Goal: Information Seeking & Learning: Find contact information

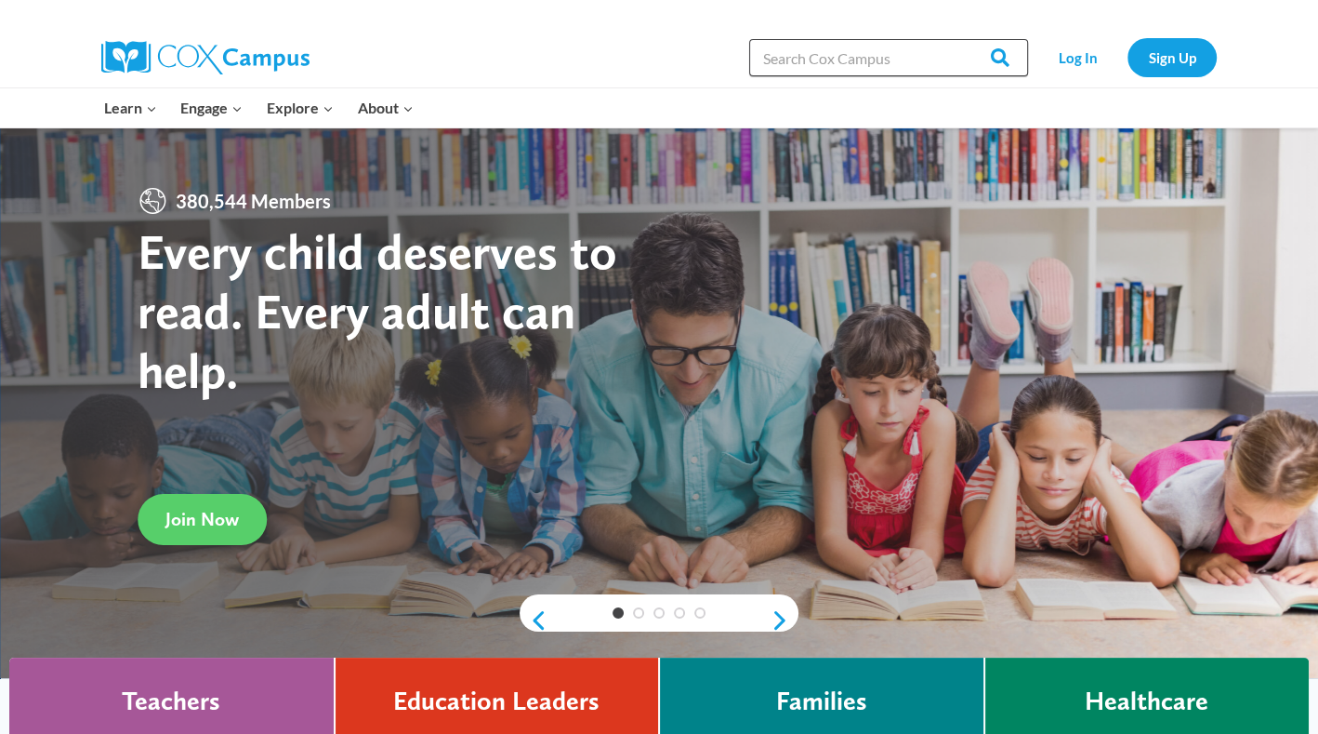
click at [844, 52] on input "Search in [URL][DOMAIN_NAME]" at bounding box center [888, 57] width 279 height 37
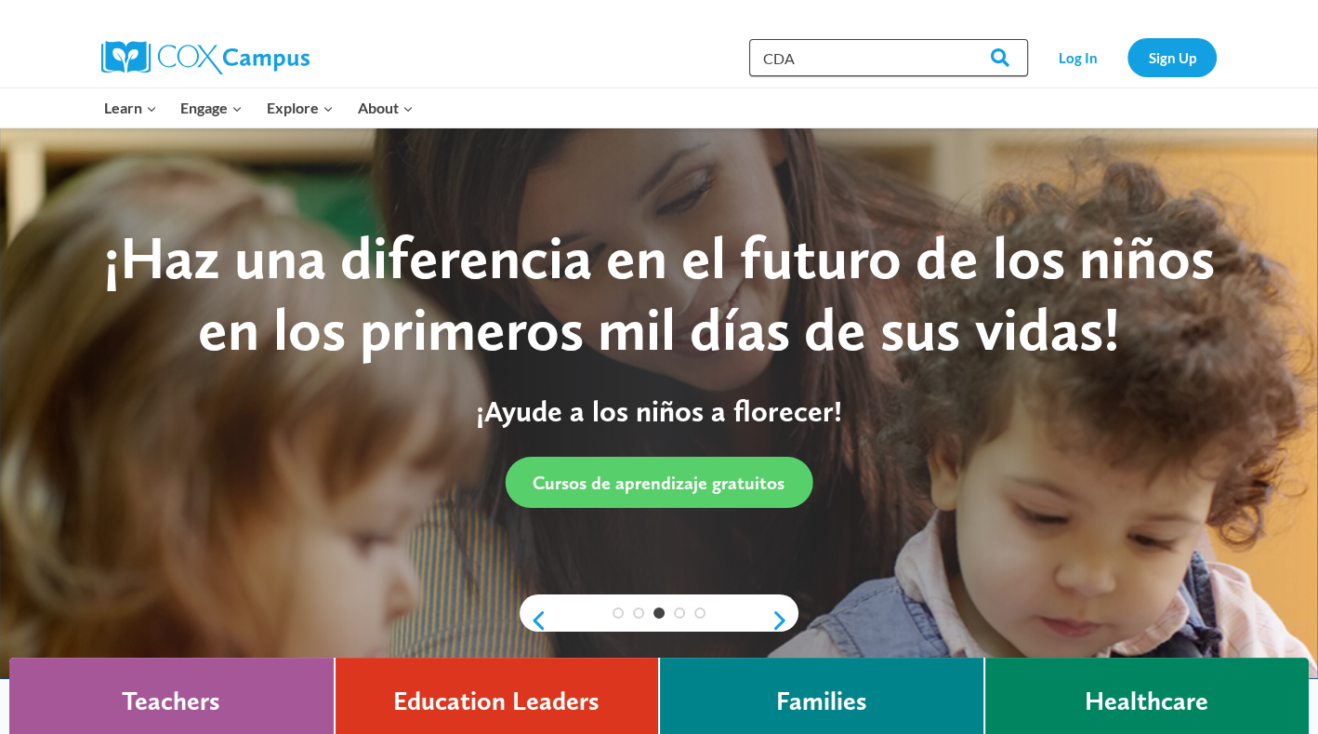
type input "CDA"
click at [956, 39] on input "Search" at bounding box center [992, 57] width 73 height 37
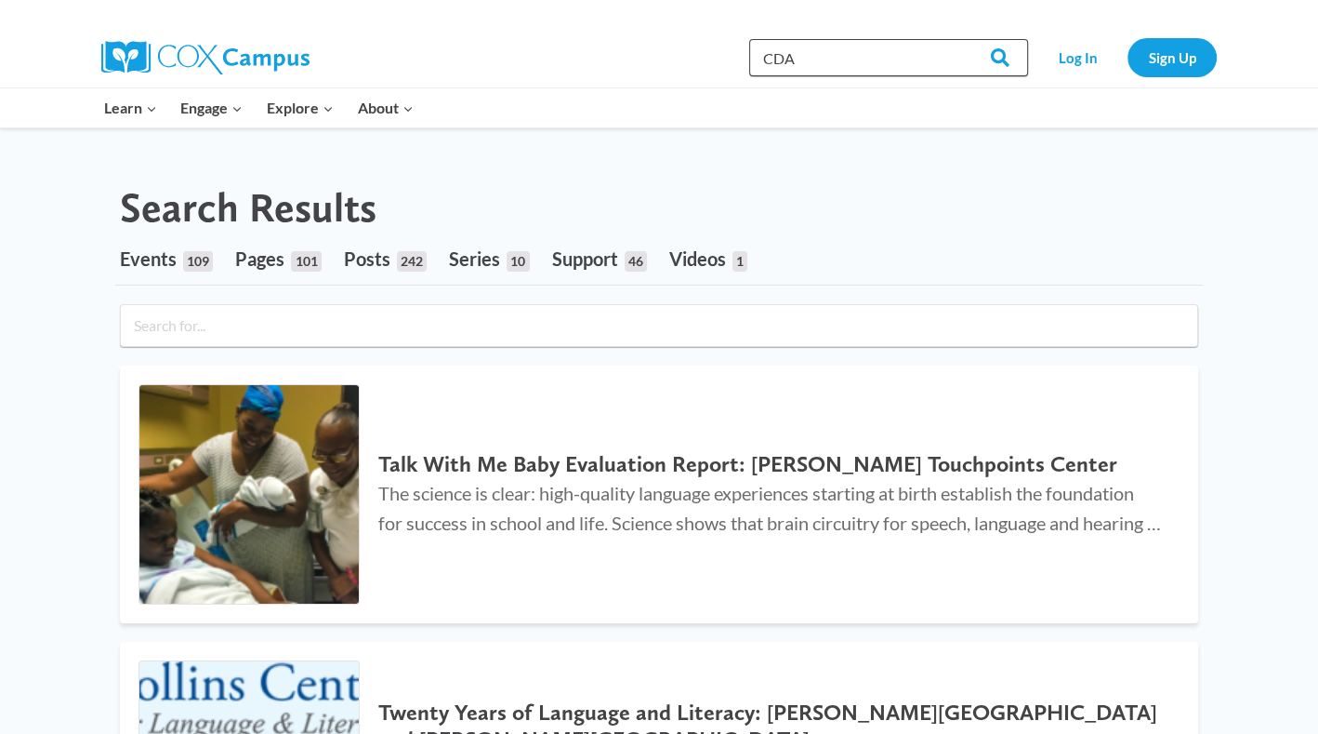
click at [869, 50] on input "CDA" at bounding box center [888, 57] width 279 height 37
type input "C"
click at [826, 62] on input "Certified Development" at bounding box center [888, 57] width 279 height 37
click at [902, 58] on input "Child Development" at bounding box center [888, 57] width 279 height 37
type input "Child Development Associate"
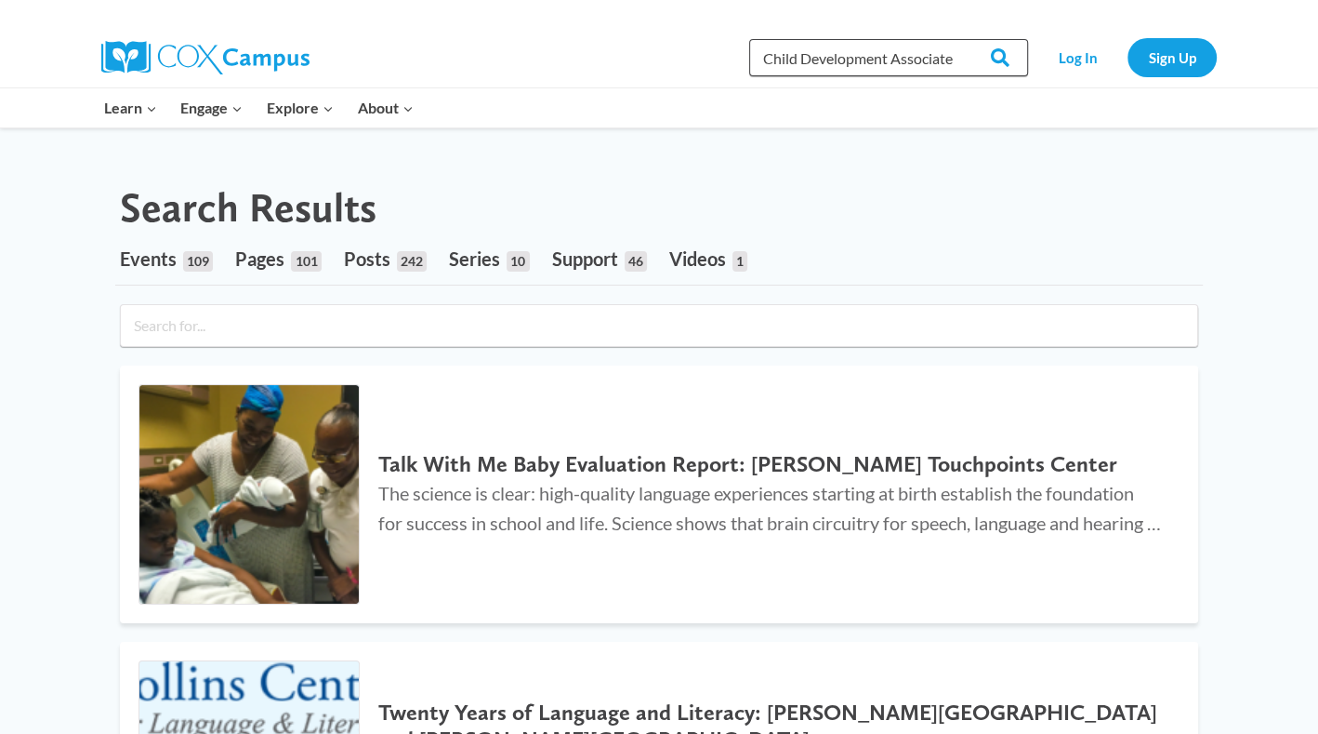
click at [956, 39] on input "Search" at bounding box center [992, 57] width 73 height 37
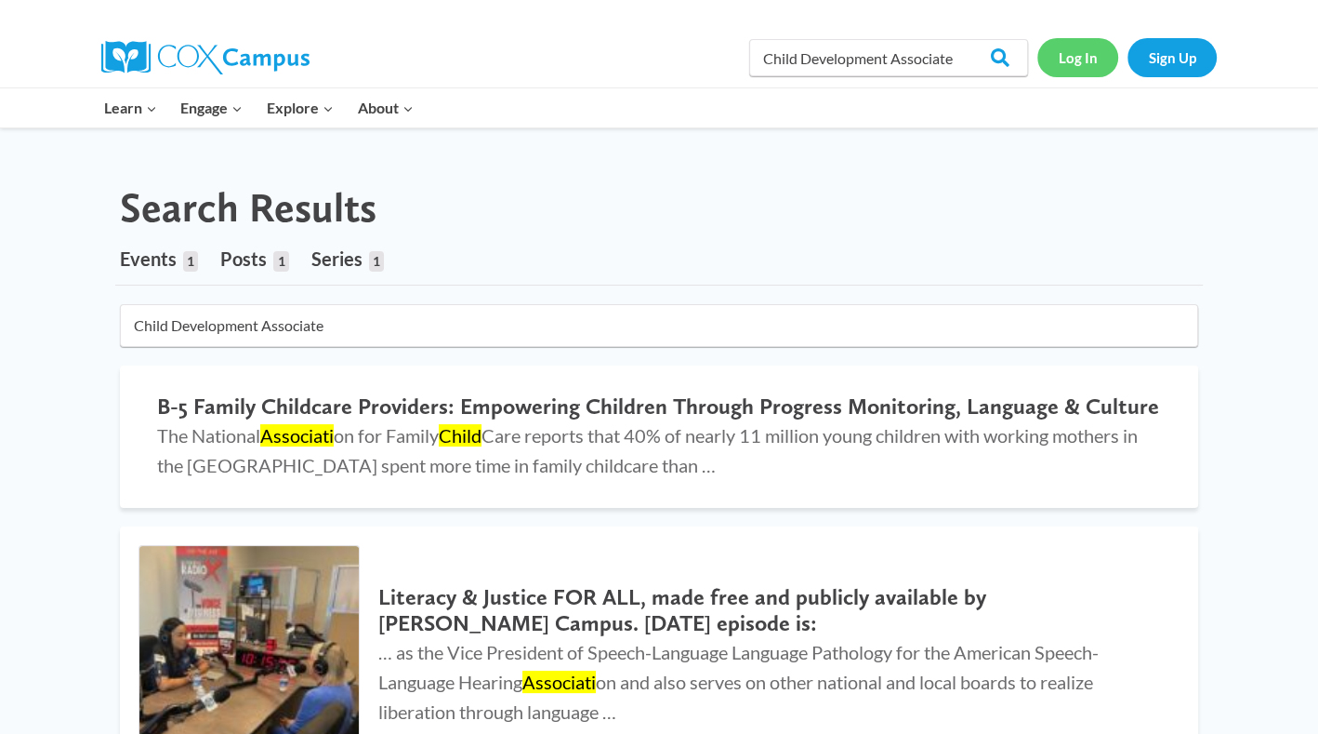
click at [1090, 59] on link "Log In" at bounding box center [1078, 57] width 81 height 38
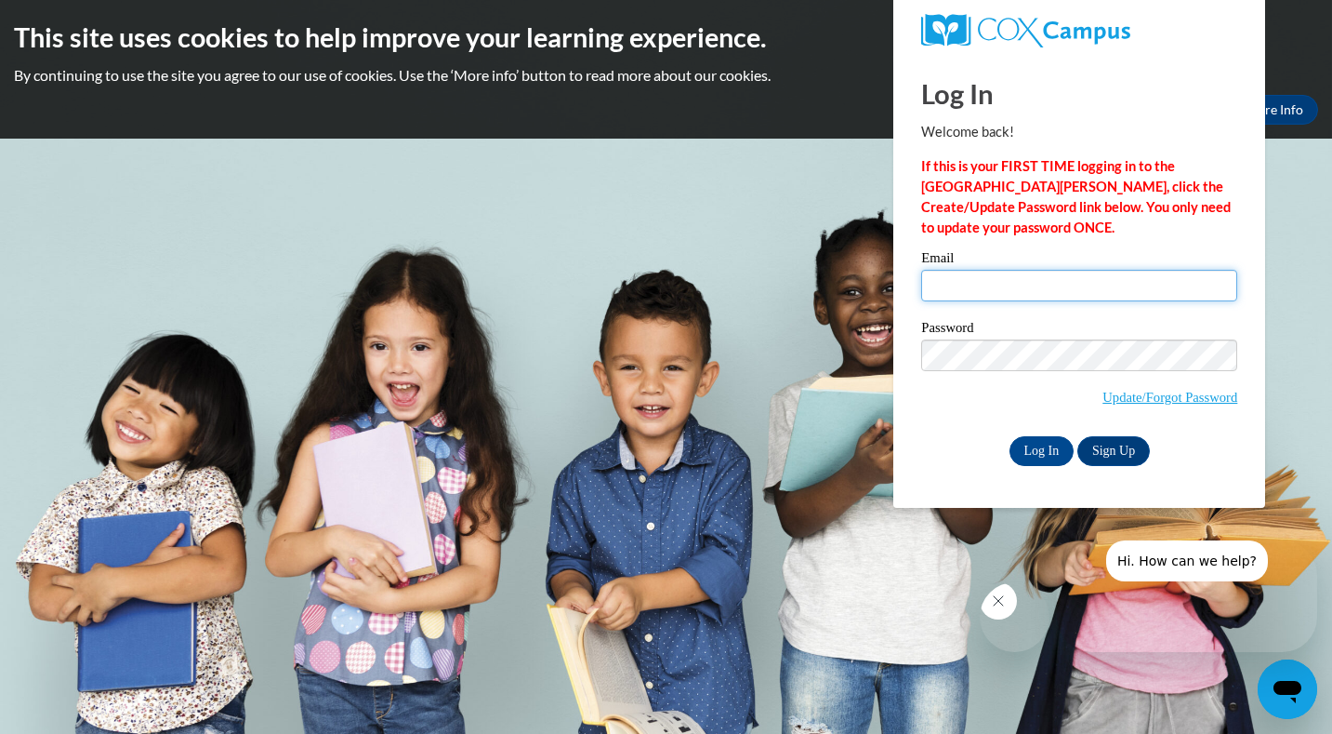
click at [968, 284] on input "Email" at bounding box center [1079, 286] width 316 height 32
type input "Akuahameed@gmail.com"
click at [1039, 455] on input "Log In" at bounding box center [1042, 451] width 65 height 30
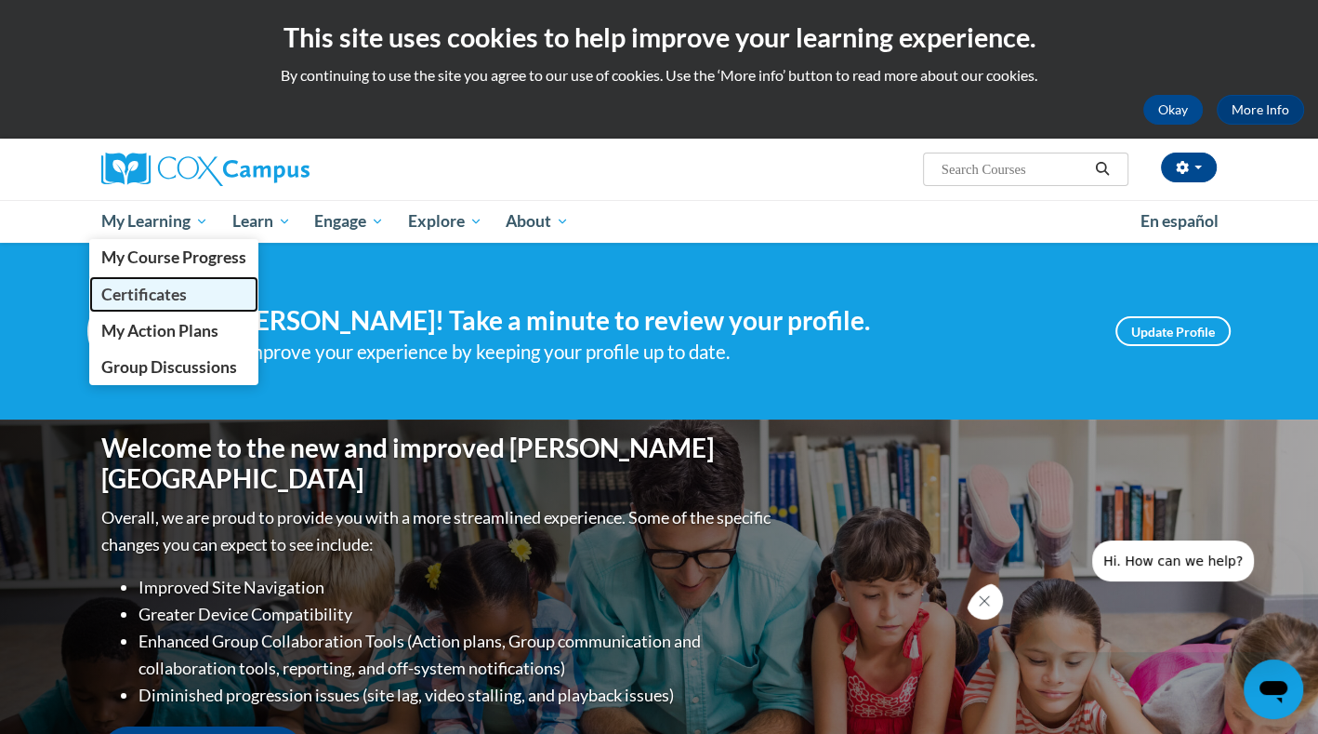
click at [153, 292] on span "Certificates" at bounding box center [144, 294] width 86 height 20
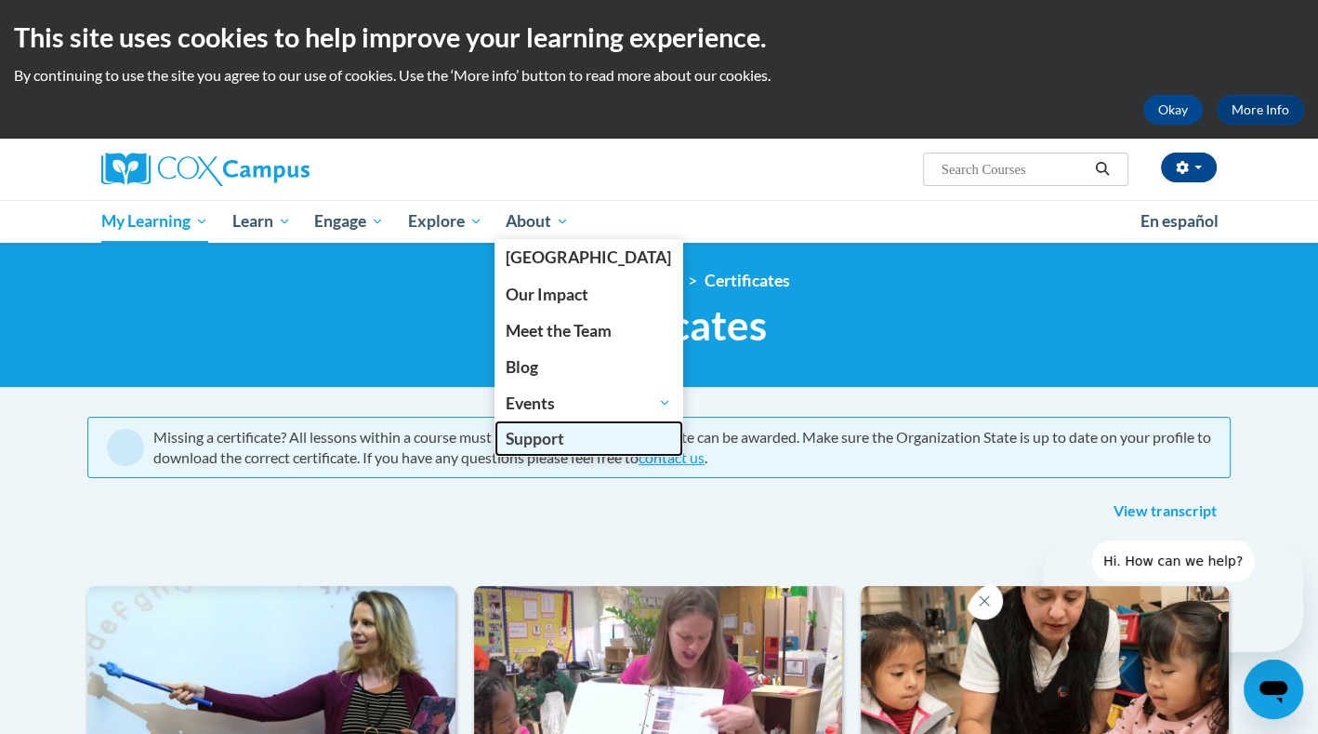
click at [551, 435] on span "Support" at bounding box center [535, 439] width 59 height 20
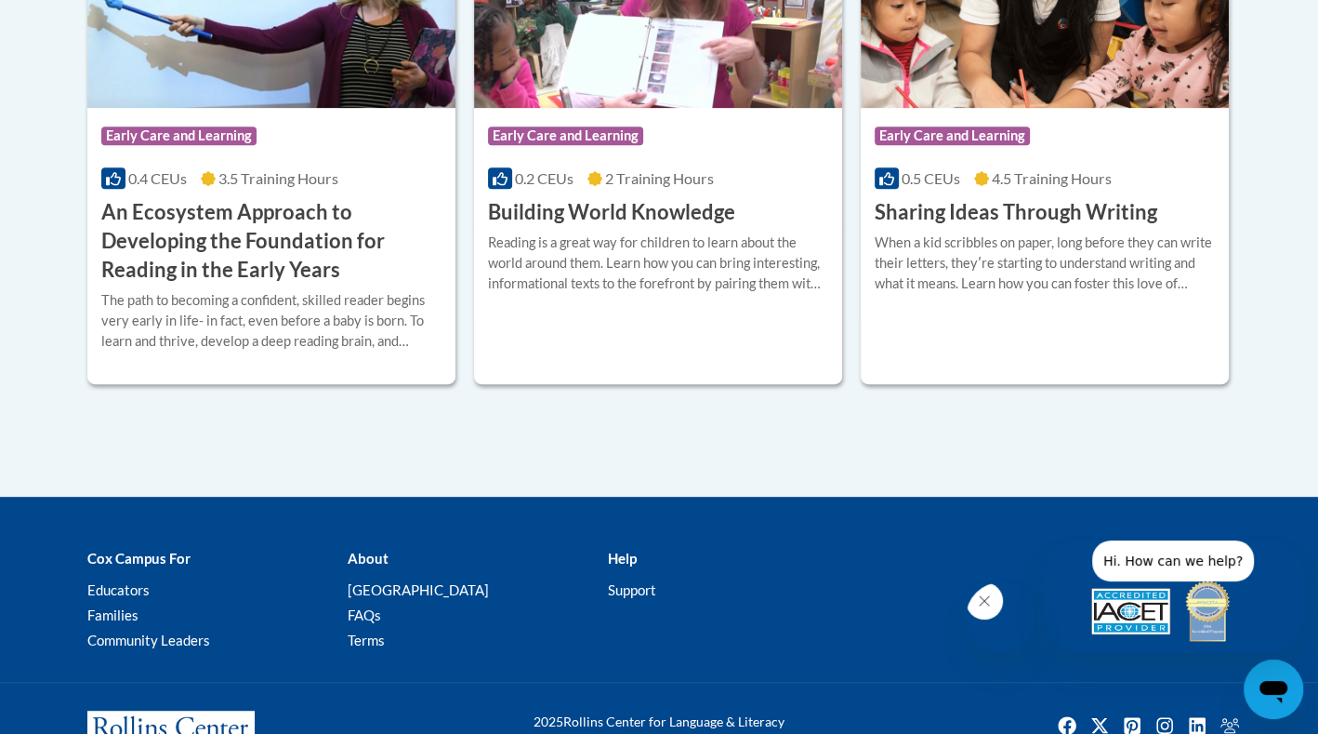
scroll to position [734, 0]
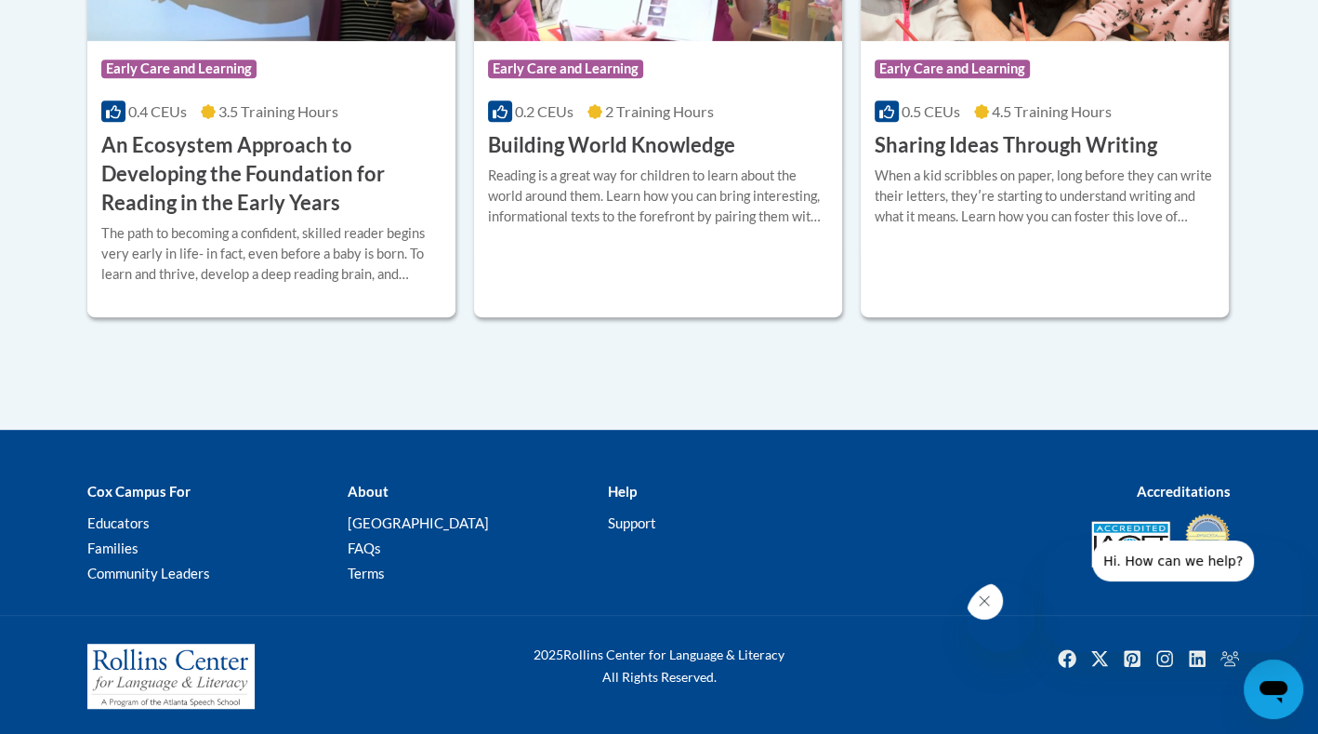
click at [991, 608] on icon "Close message from company" at bounding box center [984, 600] width 15 height 15
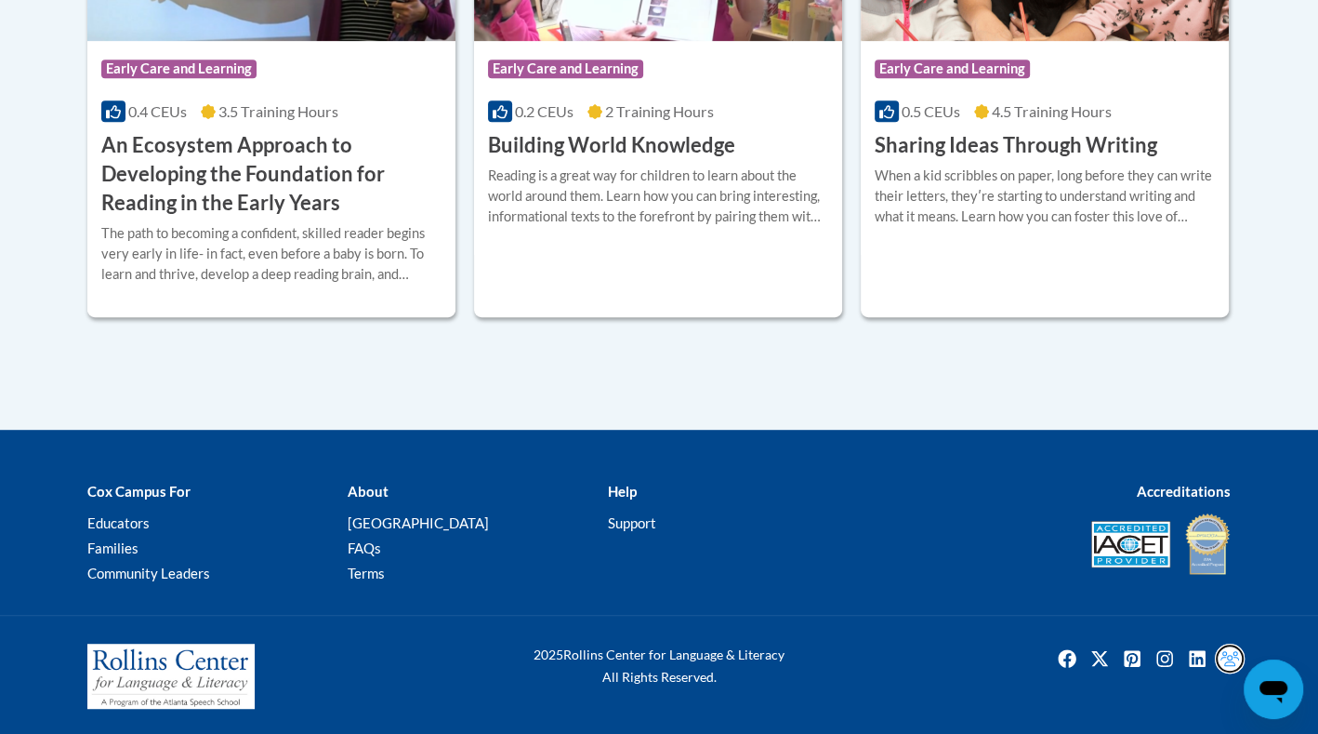
click at [1234, 655] on img "Facebook Group" at bounding box center [1230, 658] width 30 height 30
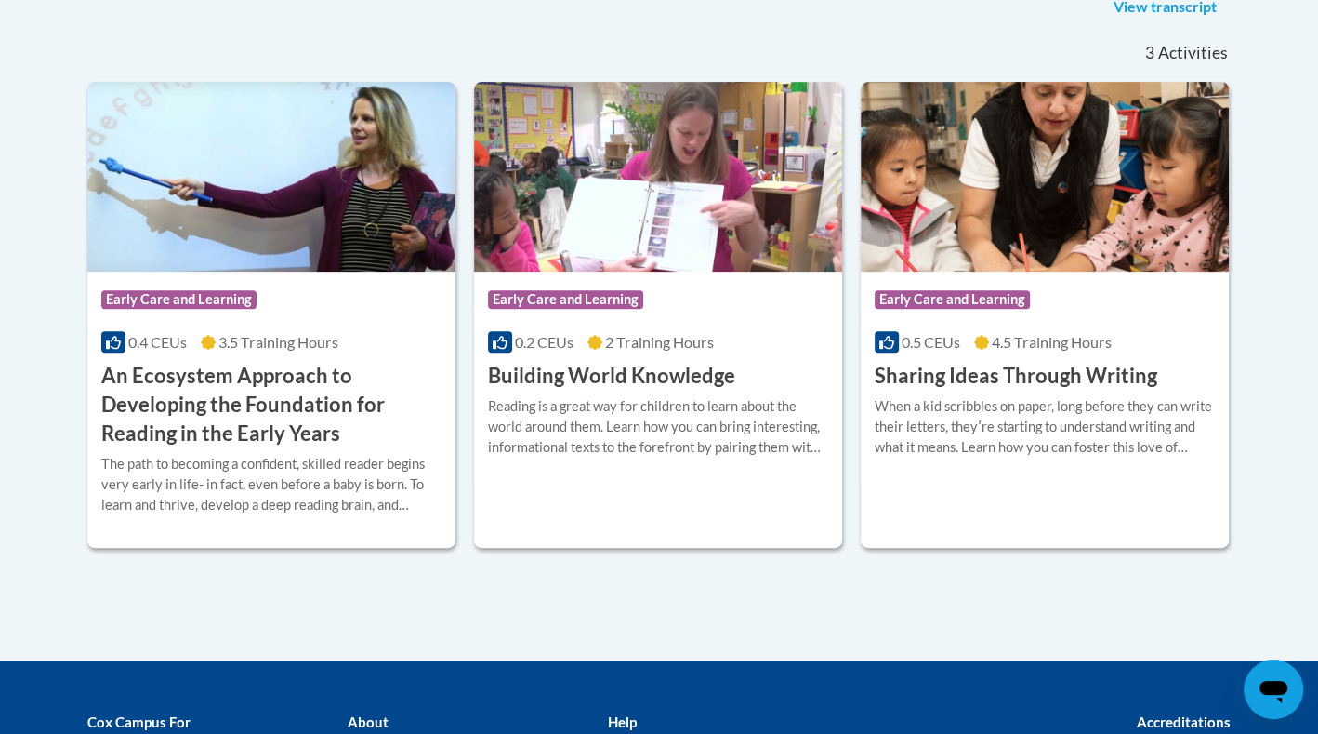
scroll to position [456, 0]
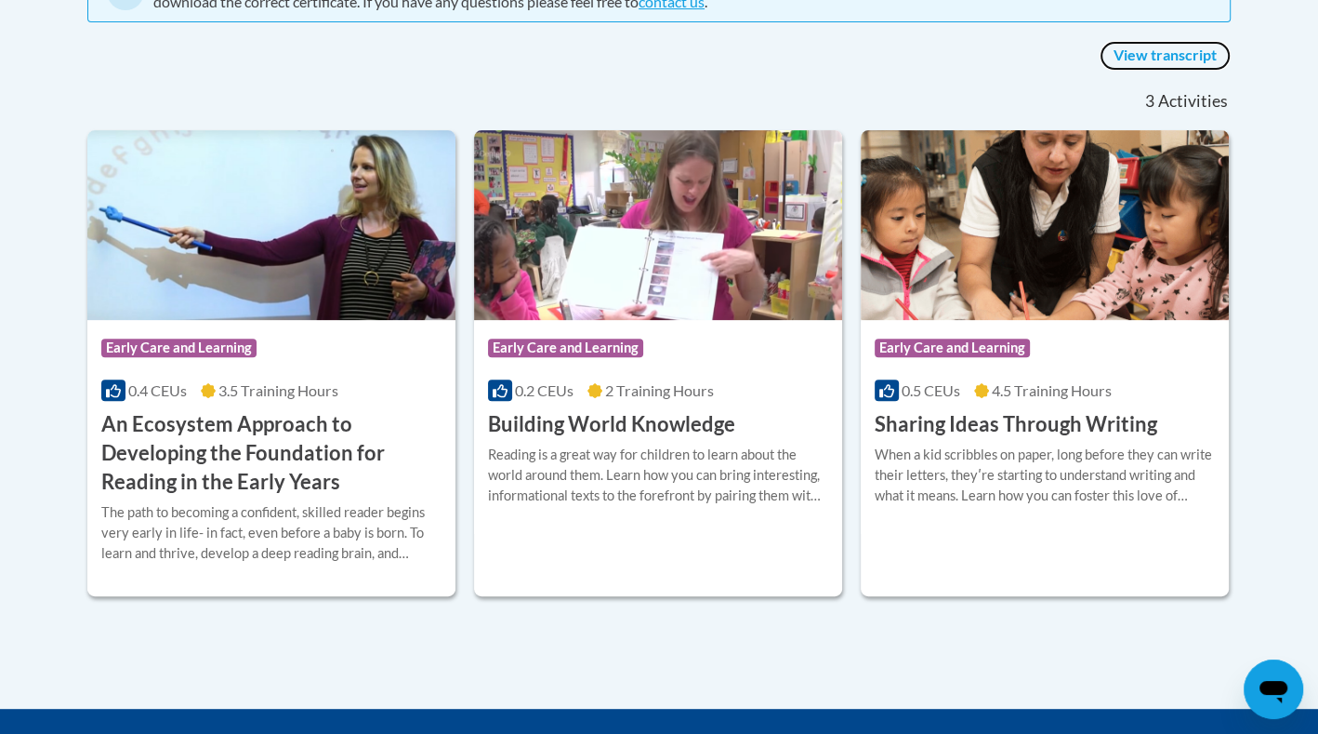
click at [1178, 57] on link "View transcript" at bounding box center [1165, 56] width 131 height 30
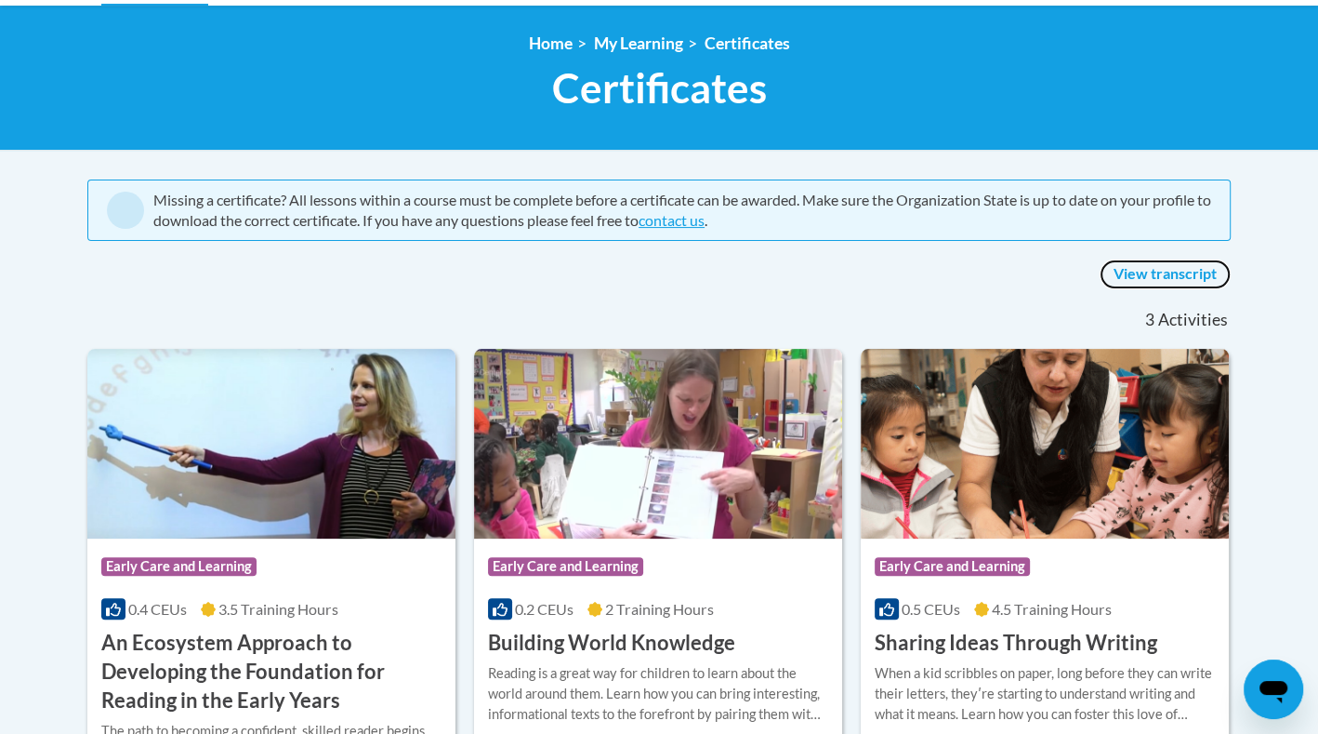
scroll to position [177, 0]
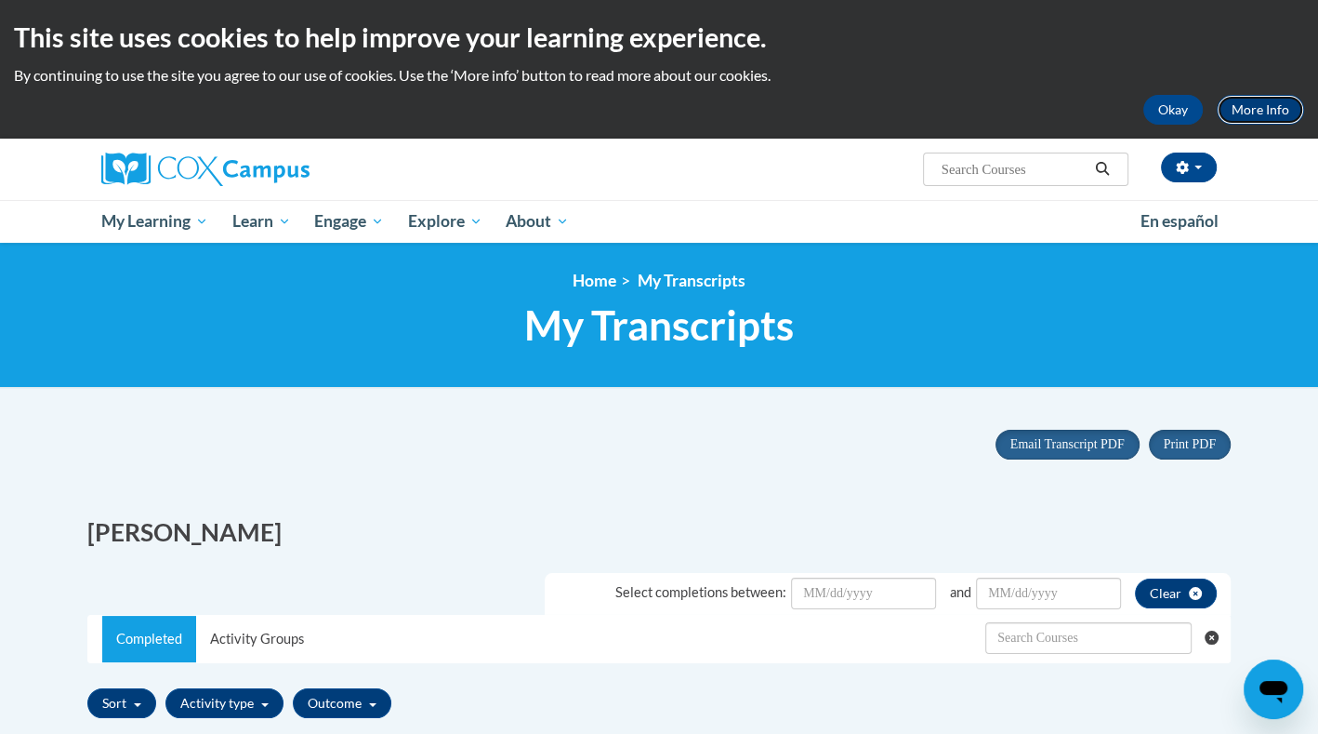
click at [1267, 104] on link "More Info" at bounding box center [1260, 110] width 87 height 30
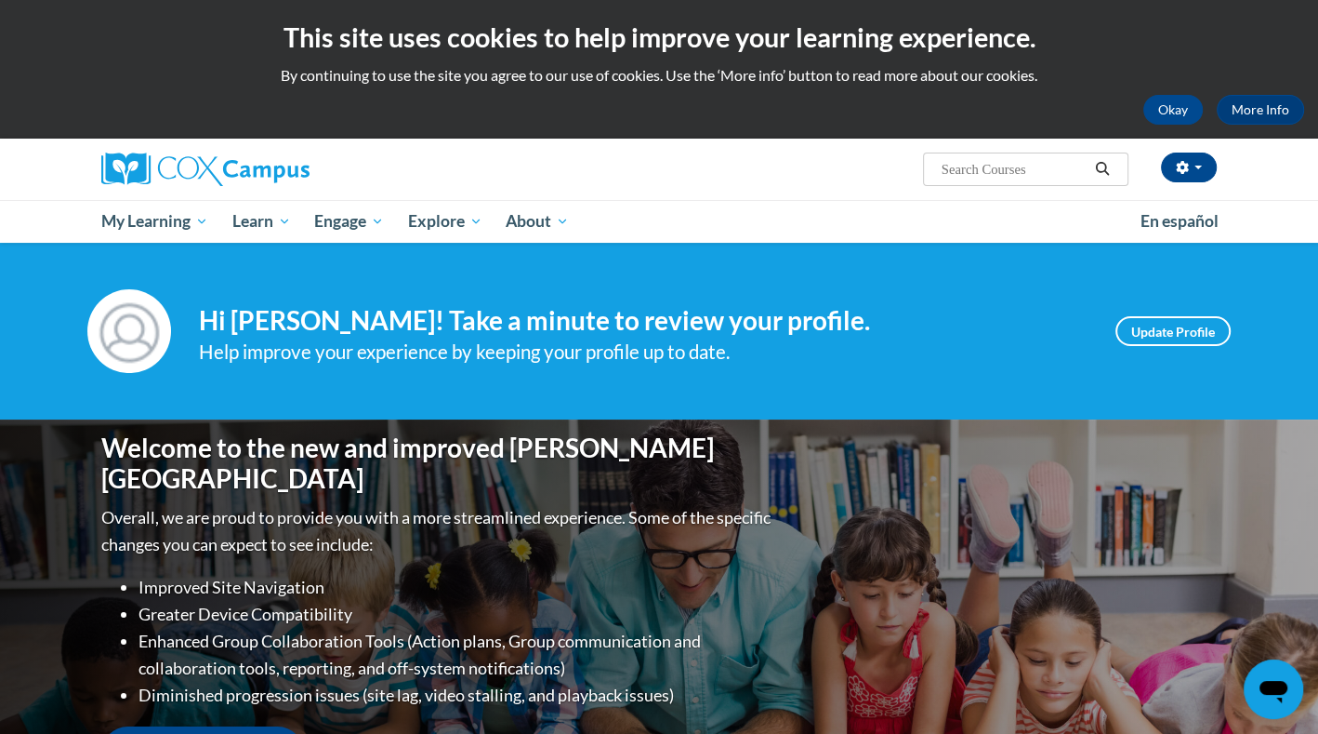
click at [951, 166] on input "Search..." at bounding box center [1014, 169] width 149 height 22
type input "Contact number"
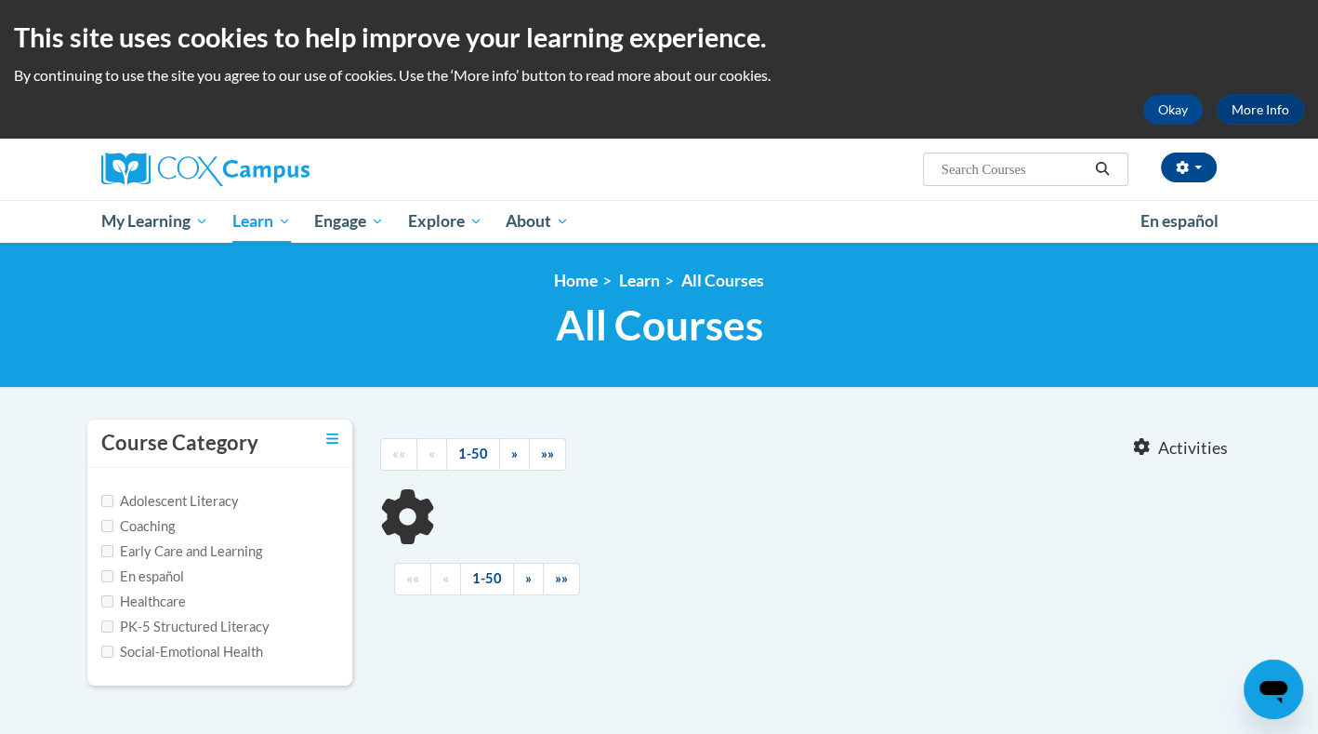
type input "Contact number"
click at [1276, 91] on div "This site uses cookies to help improve your learning experience. By continuing …" at bounding box center [659, 69] width 1318 height 139
click at [1259, 111] on link "More Info" at bounding box center [1260, 110] width 87 height 30
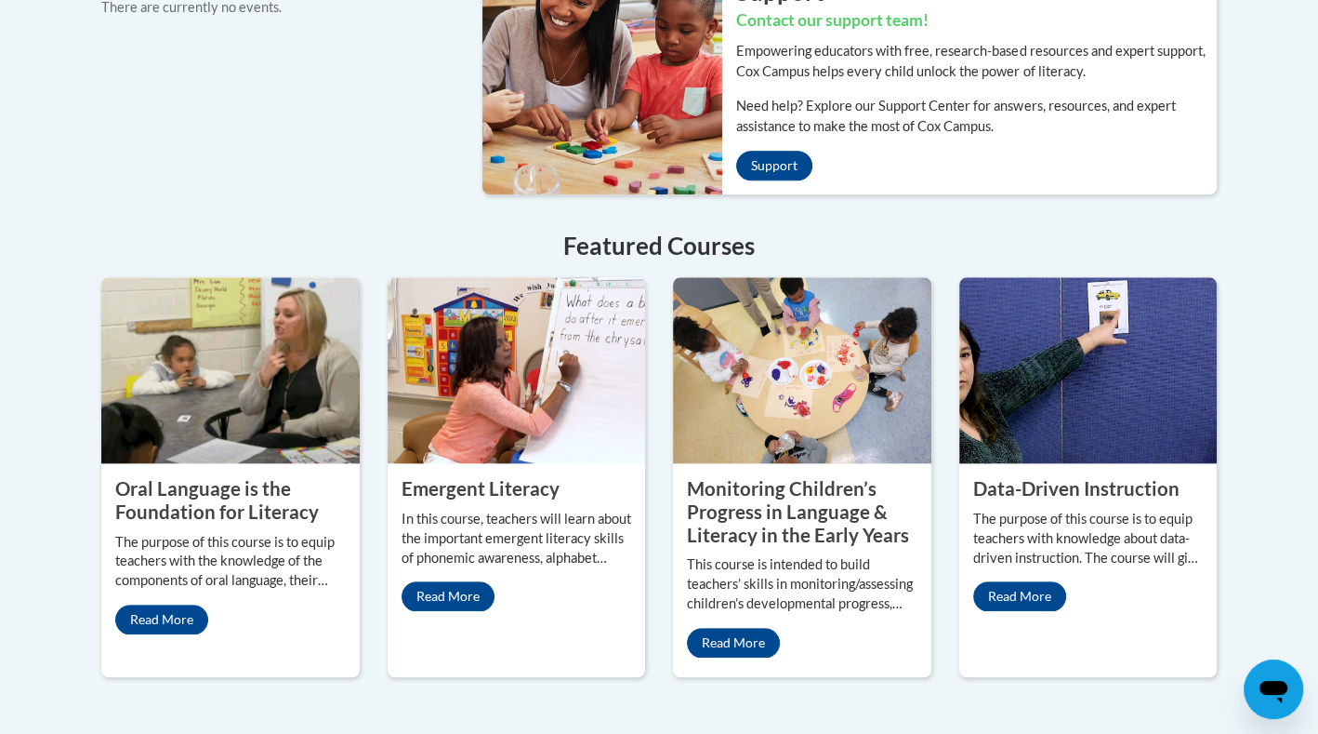
scroll to position [1836, 0]
